Goal: Task Accomplishment & Management: Complete application form

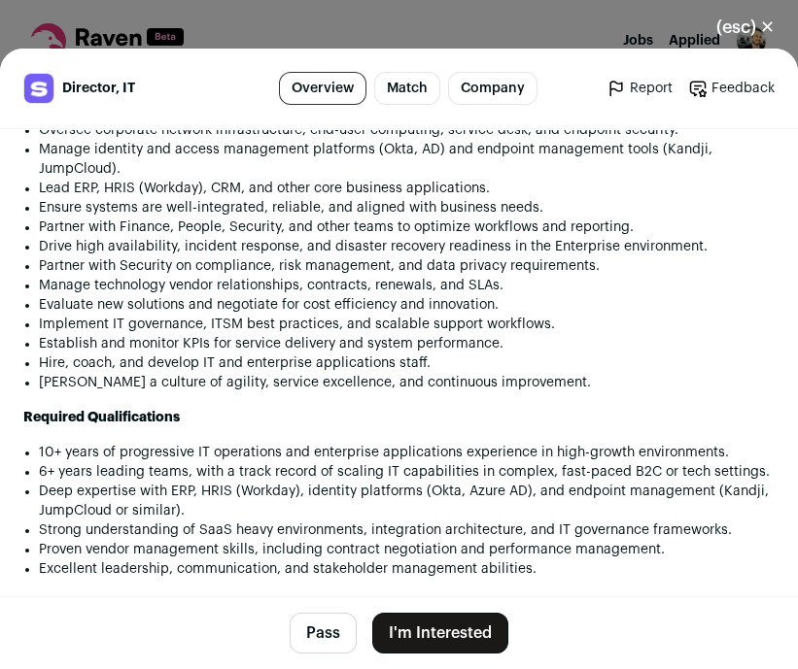
scroll to position [1629, 0]
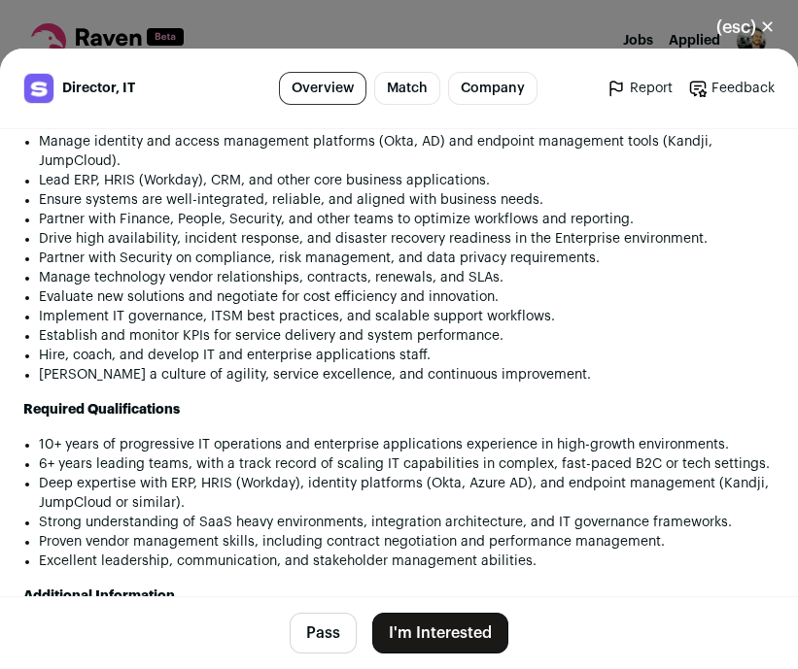
click at [452, 624] on button "I'm Interested" at bounding box center [440, 633] width 136 height 41
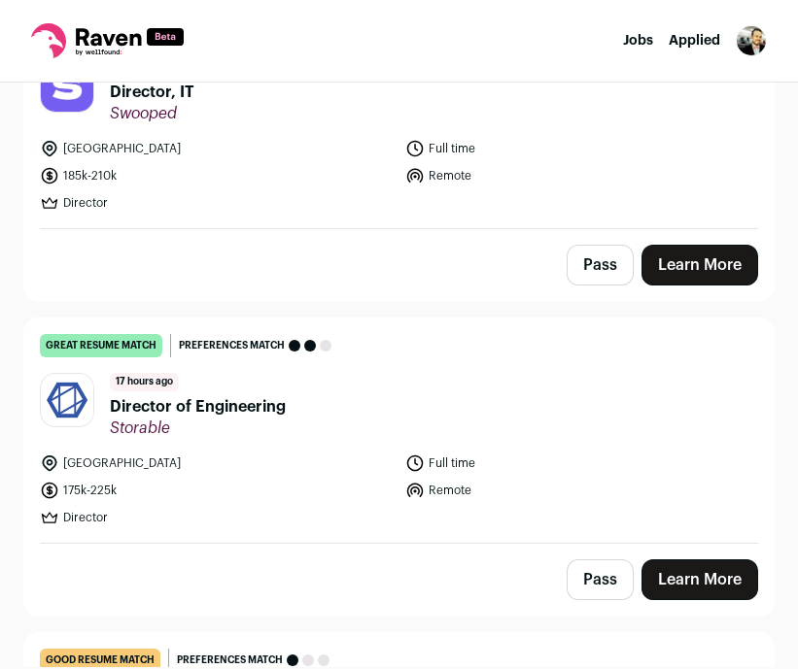
scroll to position [274, 0]
click at [698, 568] on link "Learn More" at bounding box center [699, 580] width 117 height 41
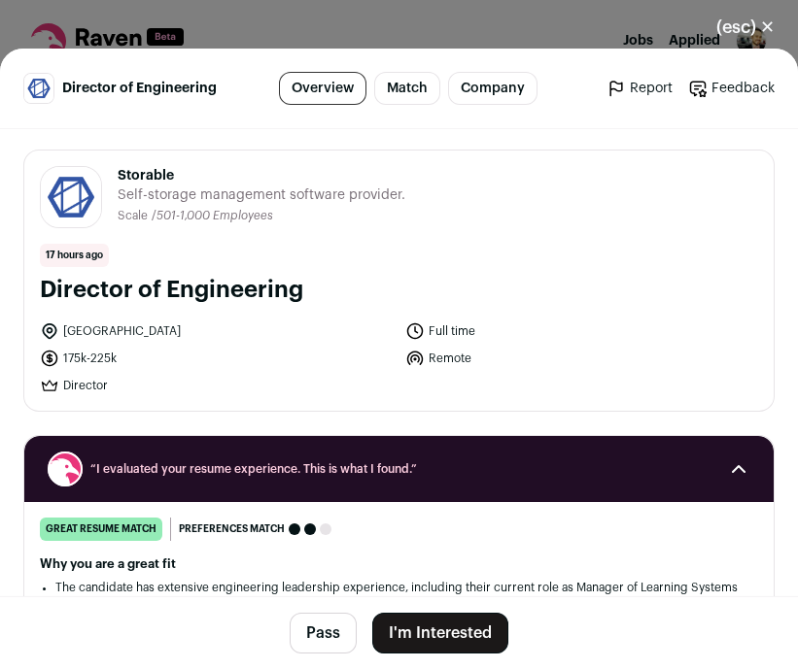
scroll to position [0, 0]
